Goal: Information Seeking & Learning: Learn about a topic

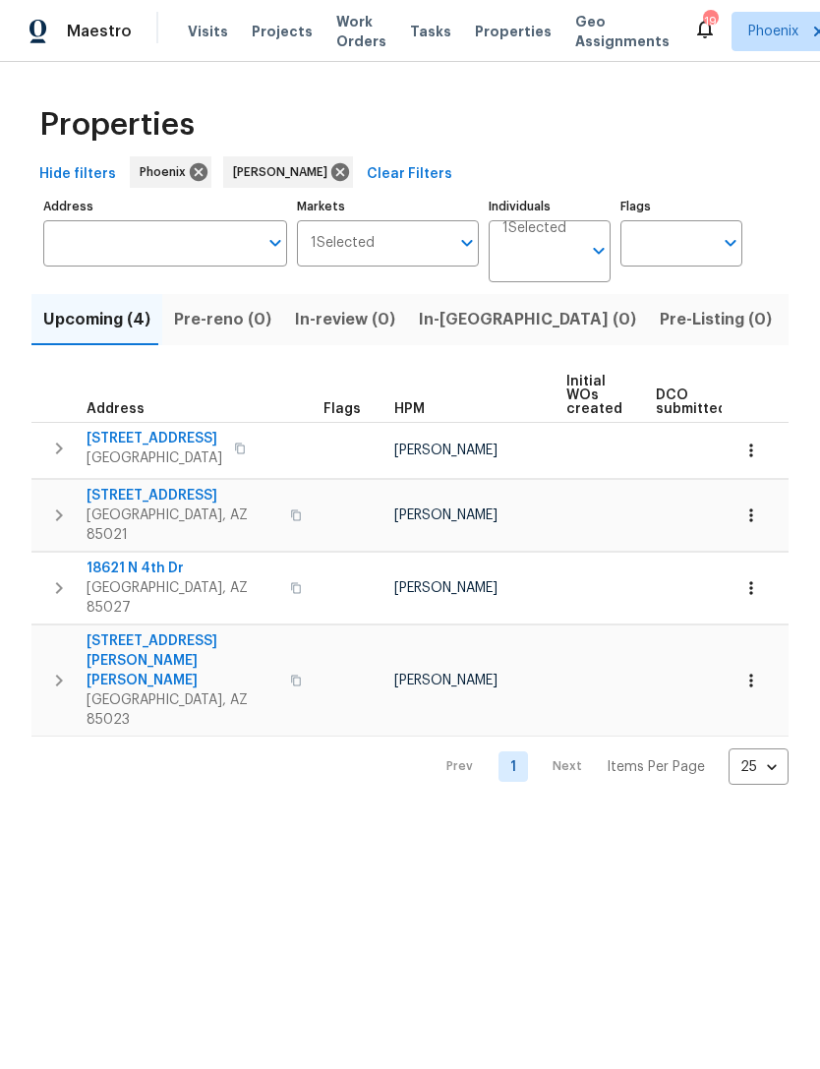
click at [136, 266] on input "Address" at bounding box center [150, 243] width 214 height 46
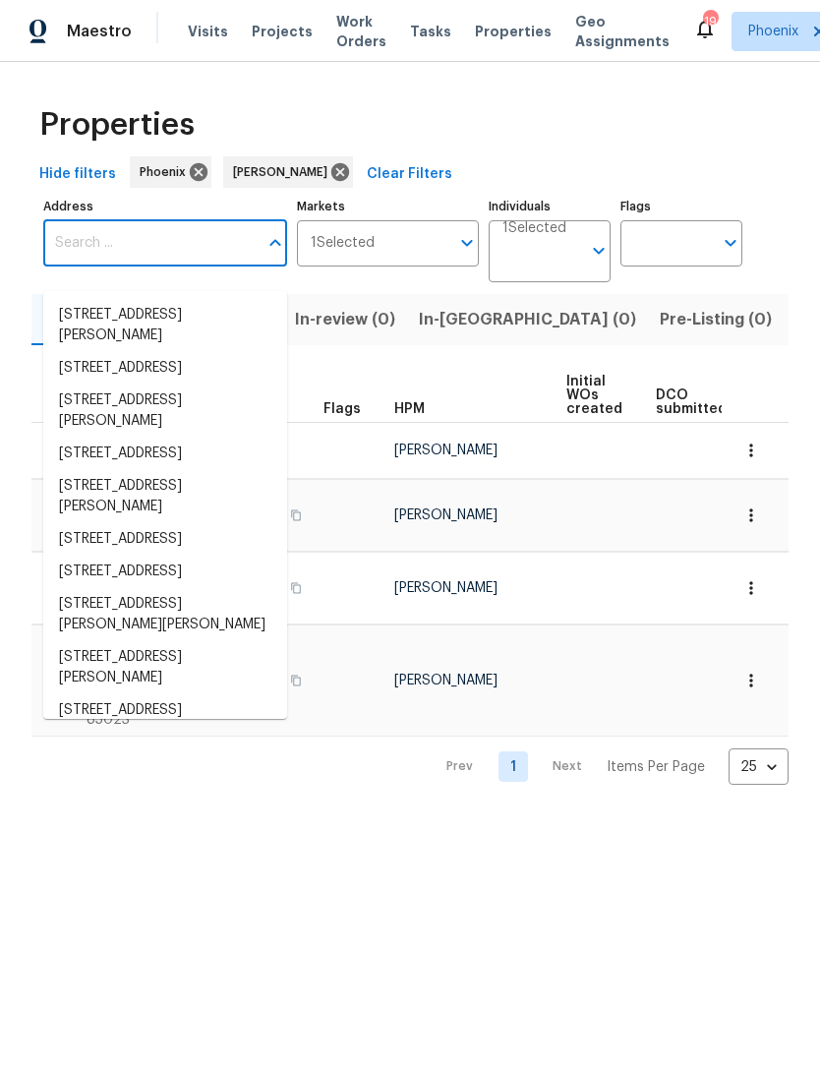
click at [129, 266] on input "Address" at bounding box center [150, 243] width 214 height 46
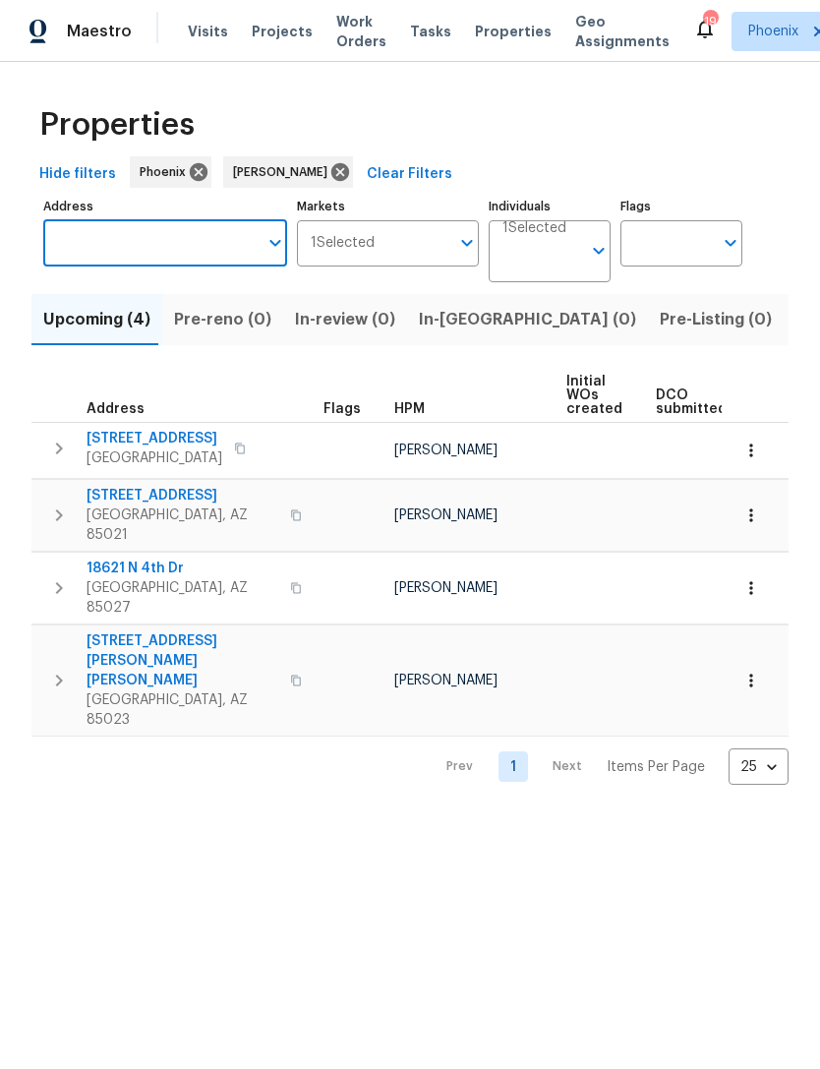
paste input "[STREET_ADDRESS]"
type input "[STREET_ADDRESS]"
click at [154, 315] on li "15807 N 60th Ave Glendale AZ 85306" at bounding box center [165, 315] width 244 height 32
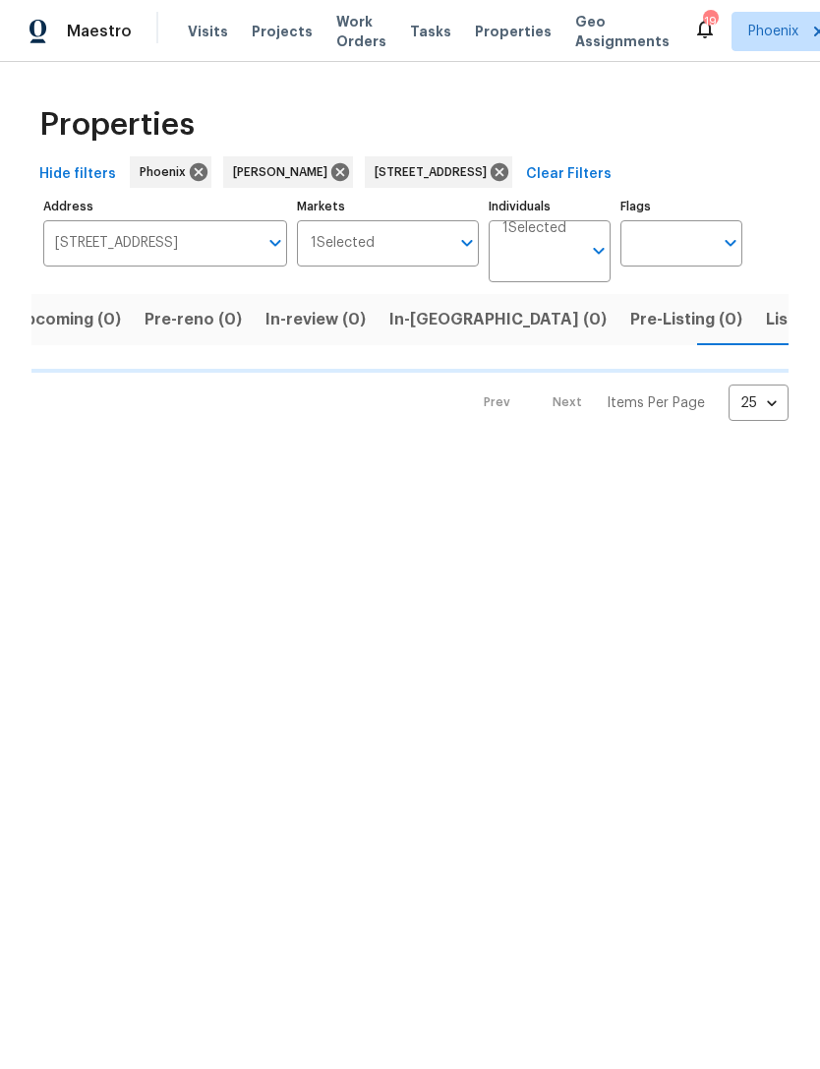
scroll to position [0, 31]
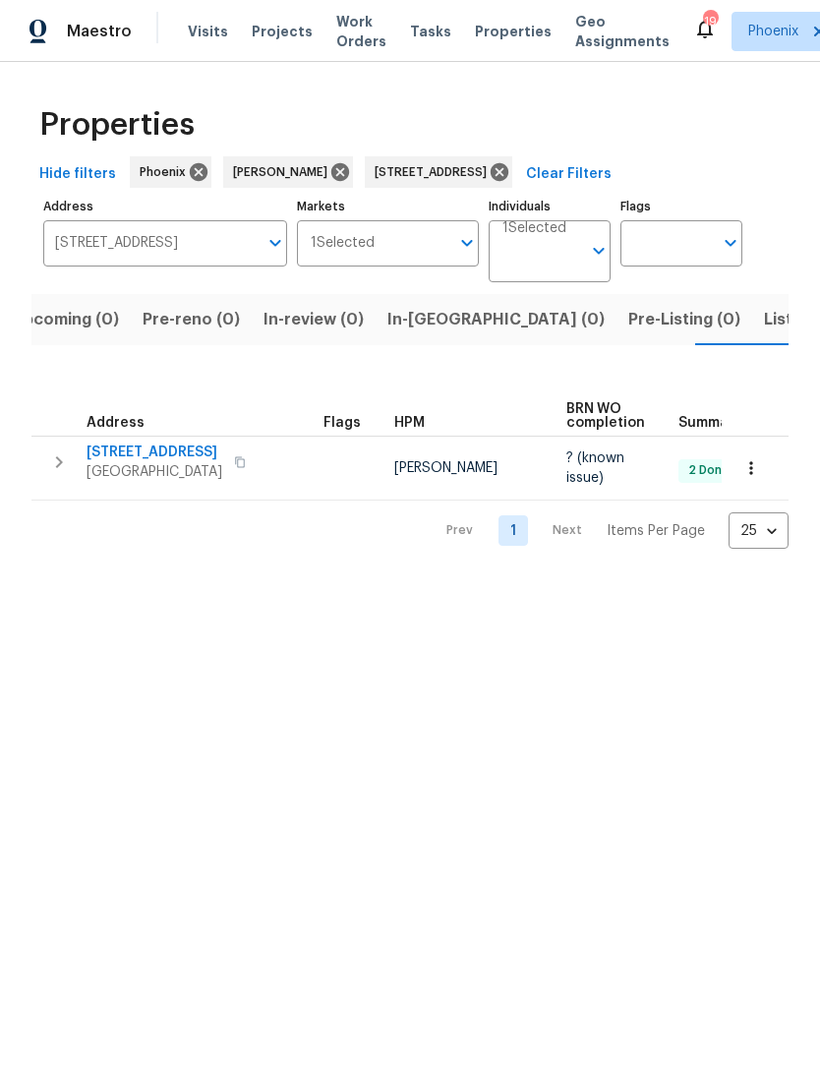
click at [68, 474] on icon "button" at bounding box center [59, 462] width 24 height 24
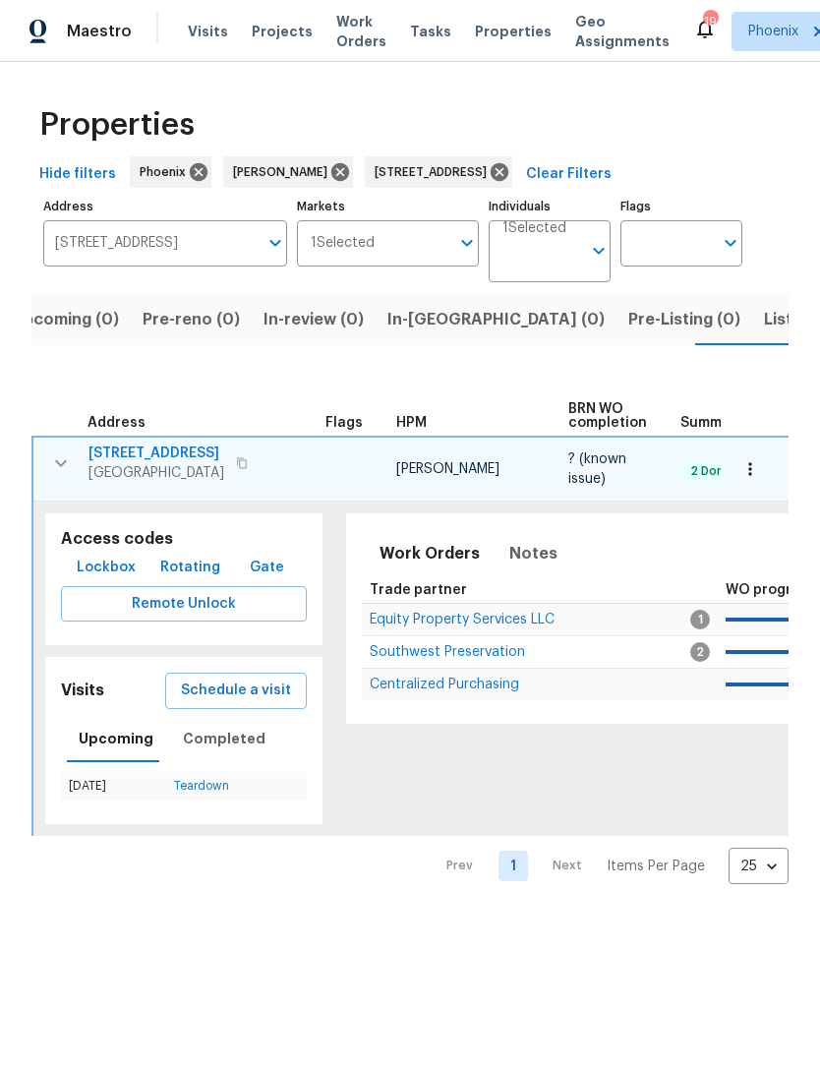
click at [450, 659] on span "Southwest Preservation" at bounding box center [447, 652] width 155 height 14
click at [508, 181] on icon at bounding box center [500, 172] width 18 height 18
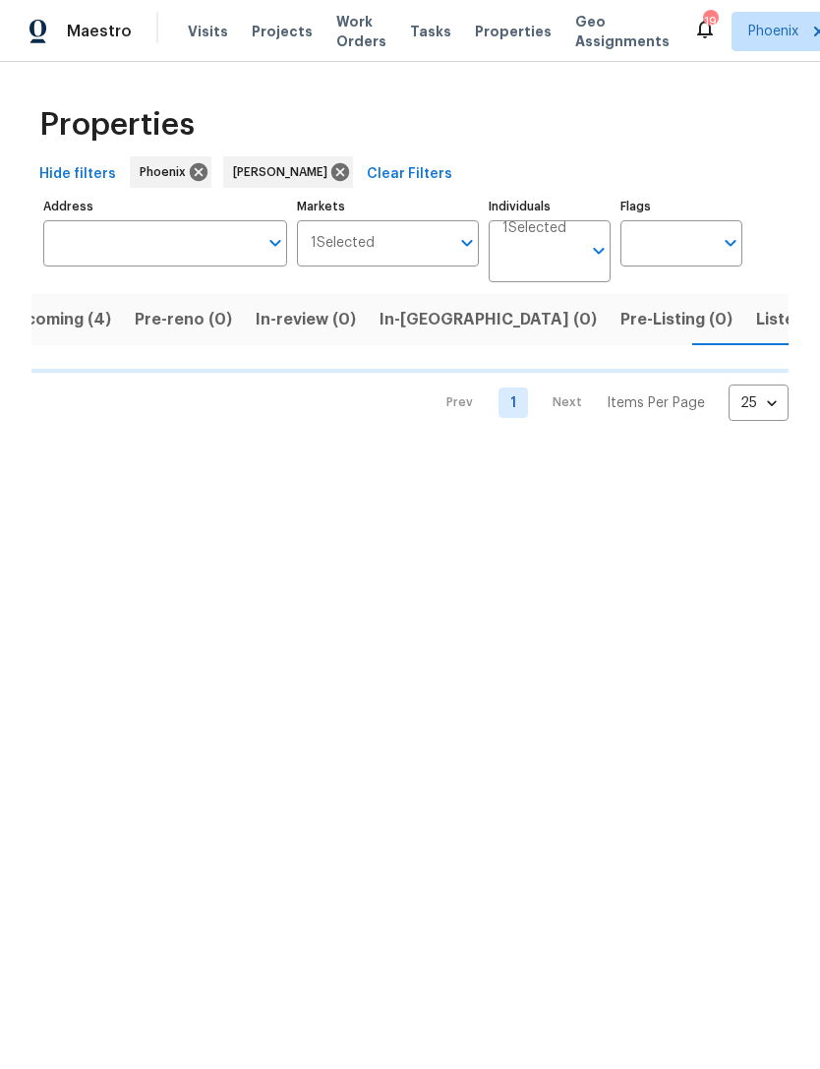
scroll to position [0, 40]
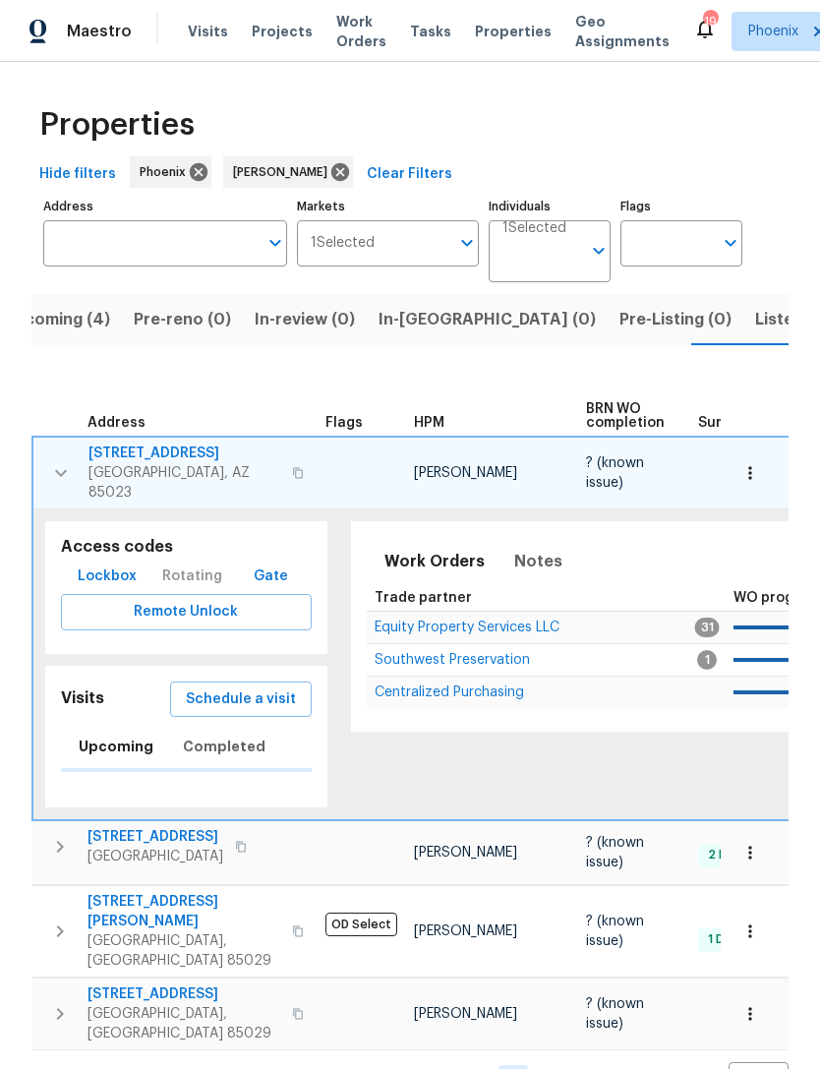
click at [53, 483] on icon "button" at bounding box center [61, 473] width 24 height 24
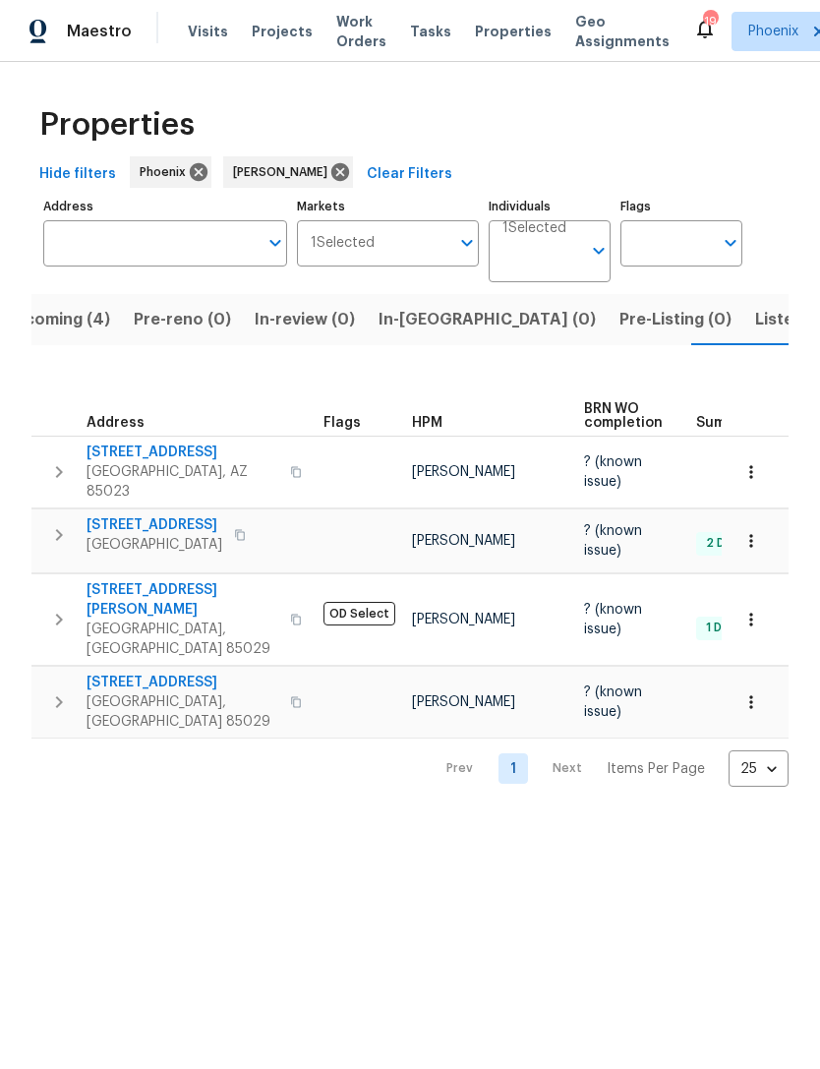
click at [755, 332] on span "Listed (10)" at bounding box center [796, 320] width 83 height 28
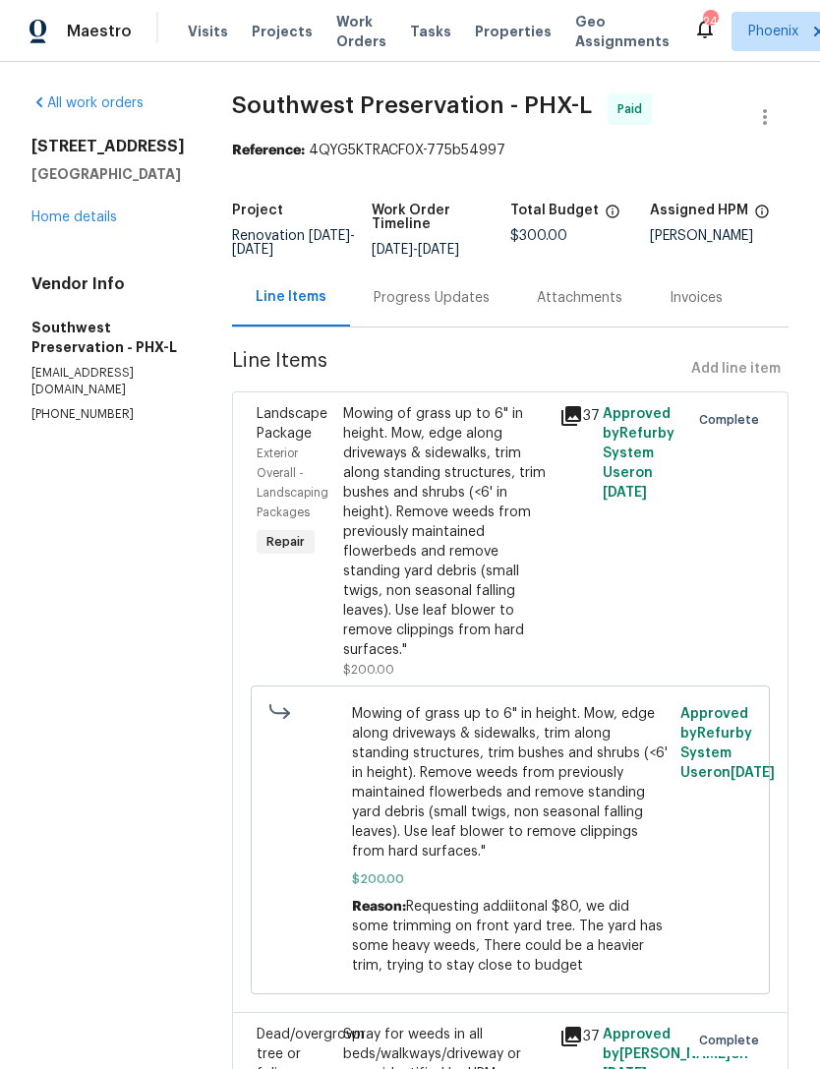
click at [75, 224] on link "Home details" at bounding box center [74, 217] width 86 height 14
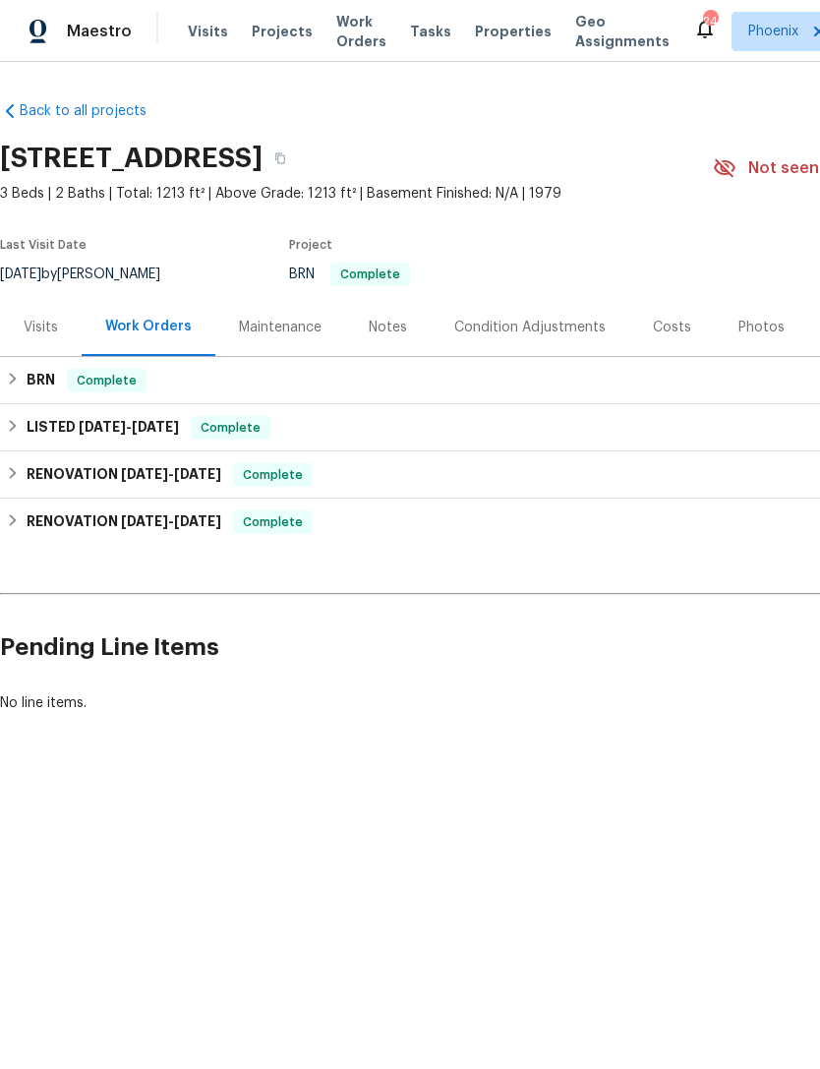
click at [753, 337] on div "Photos" at bounding box center [761, 328] width 46 height 20
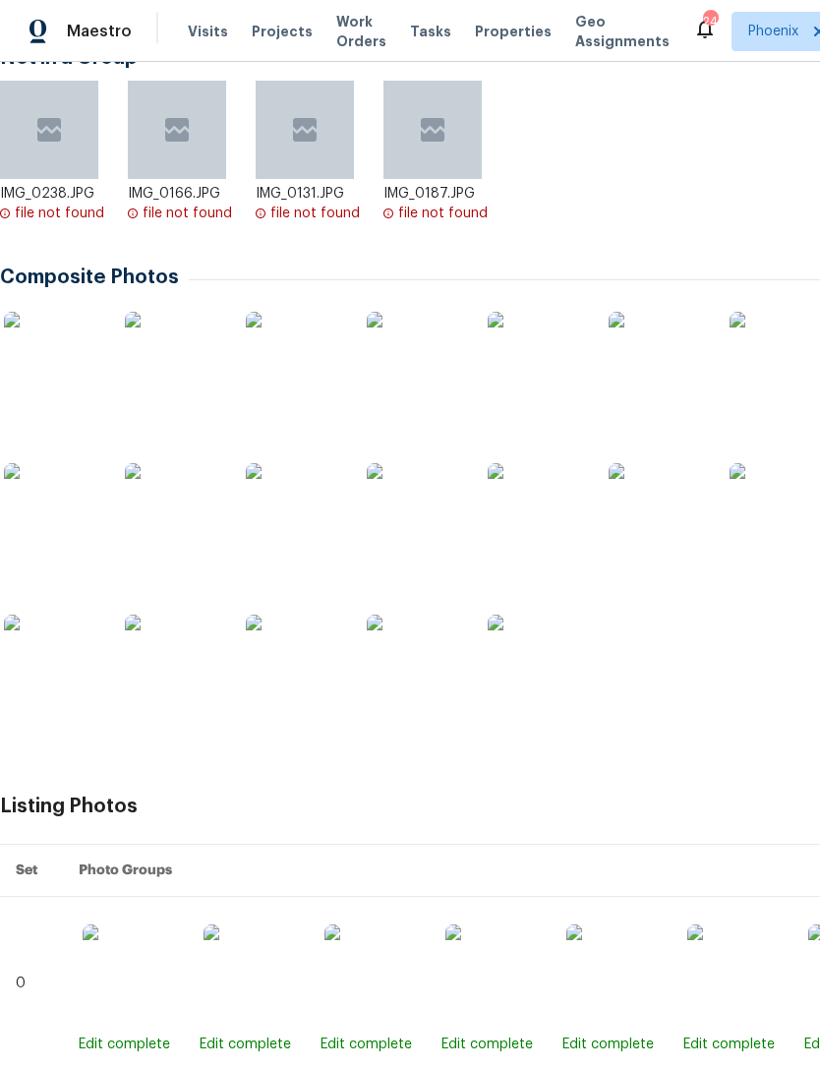
scroll to position [393, 0]
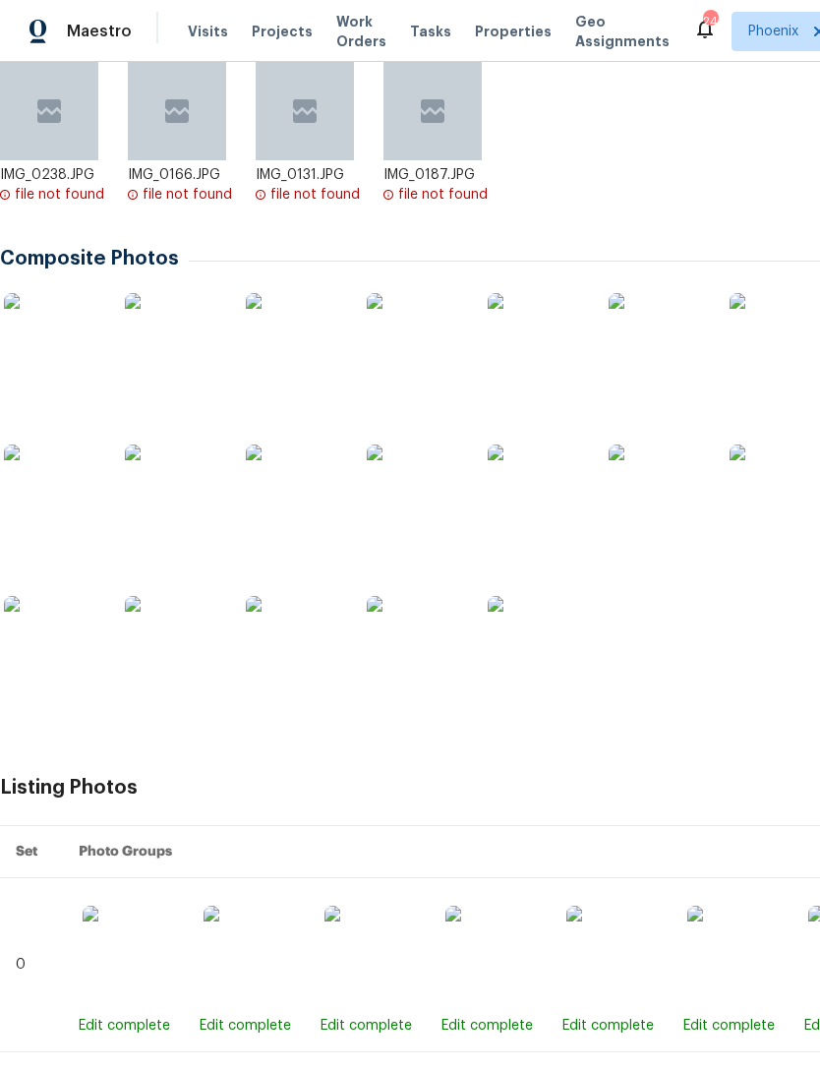
click at [294, 516] on img at bounding box center [295, 493] width 98 height 98
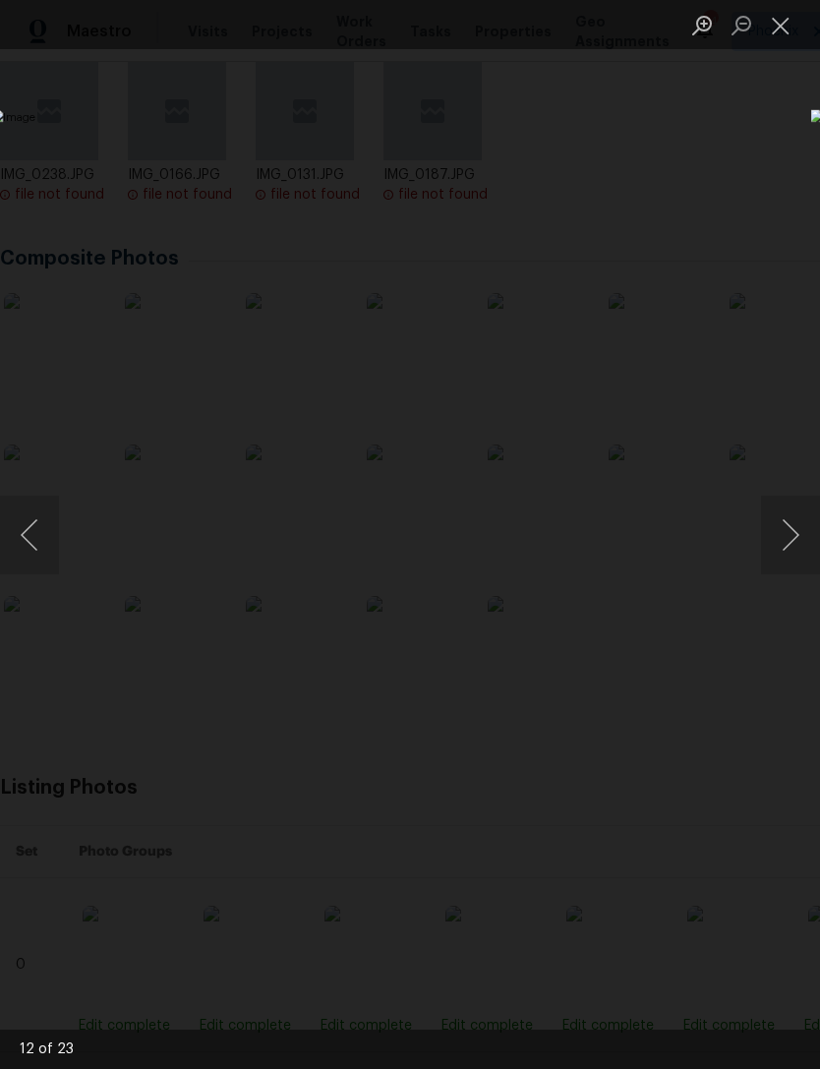
click at [796, 520] on button "Next image" at bounding box center [790, 534] width 59 height 79
click at [791, 523] on button "Next image" at bounding box center [790, 534] width 59 height 79
click at [792, 523] on button "Next image" at bounding box center [790, 534] width 59 height 79
click at [791, 524] on button "Next image" at bounding box center [790, 534] width 59 height 79
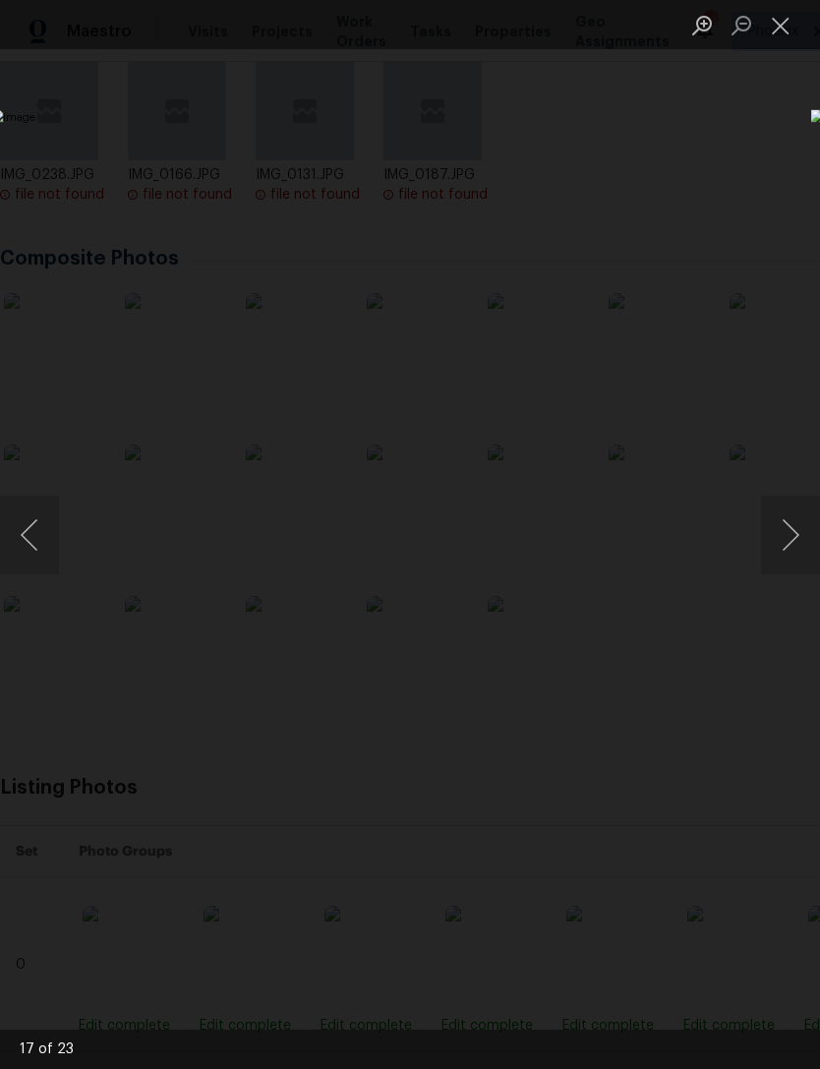
click at [781, 30] on button "Close lightbox" at bounding box center [780, 25] width 39 height 34
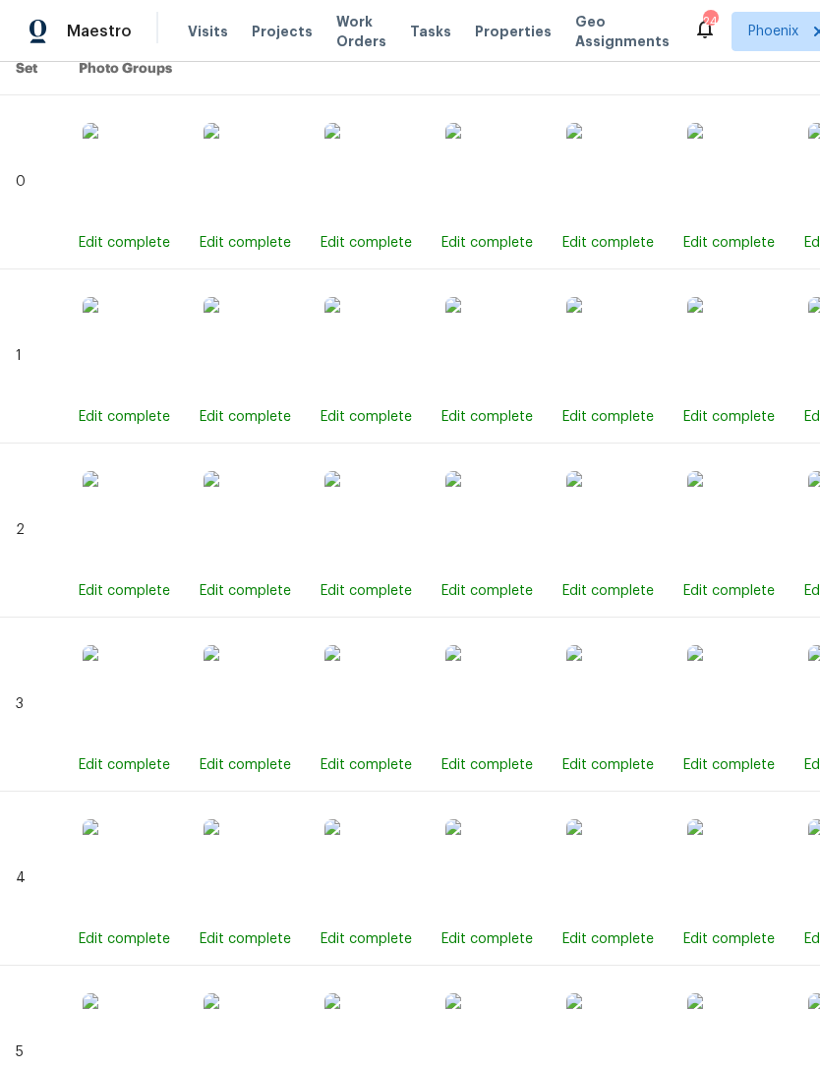
scroll to position [1145, 0]
